Goal: Navigation & Orientation: Find specific page/section

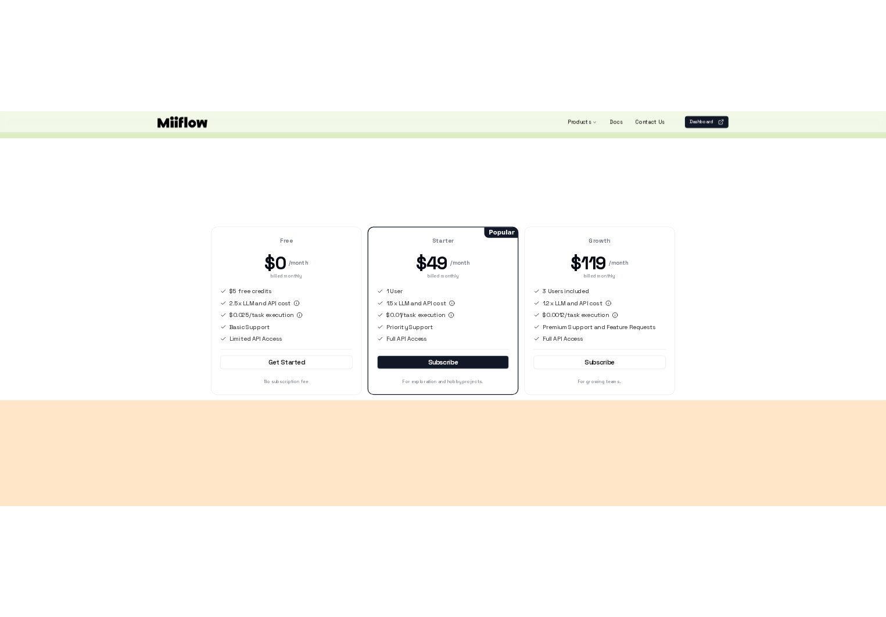
scroll to position [1514, 0]
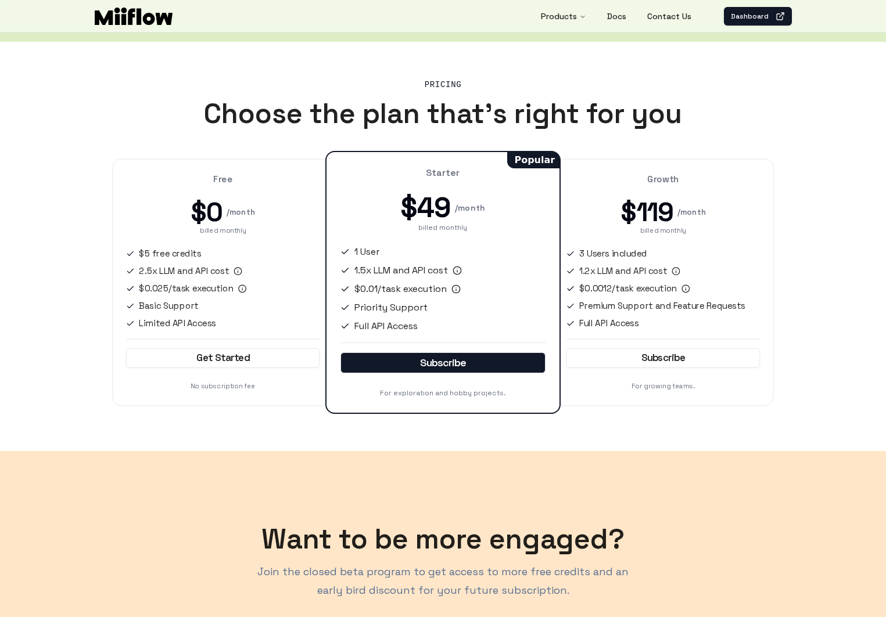
click at [829, 346] on div "Pricing Choose the plan that's right for you Free $0 / month billed monthly $5 …" at bounding box center [443, 246] width 886 height 409
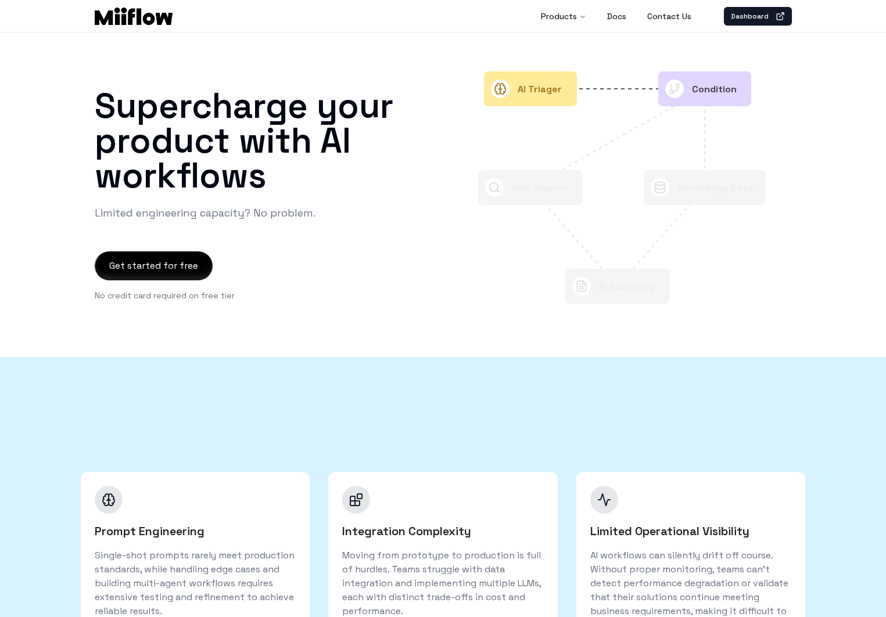
scroll to position [0, 0]
